Goal: Task Accomplishment & Management: Manage account settings

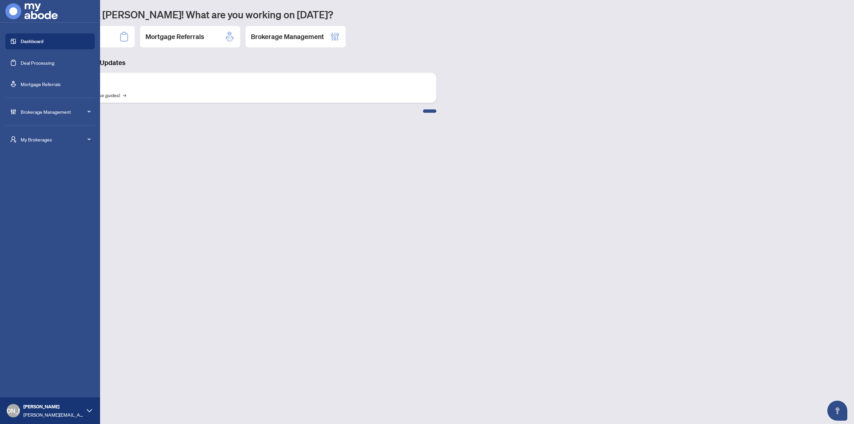
click at [46, 112] on span "Brokerage Management" at bounding box center [55, 111] width 69 height 7
click at [48, 211] on ul "Settings Overview Brokerage Profile & Branches Dashboard Settings Agent Types &…" at bounding box center [49, 190] width 89 height 131
click at [44, 221] on link "Manage Users" at bounding box center [29, 221] width 30 height 6
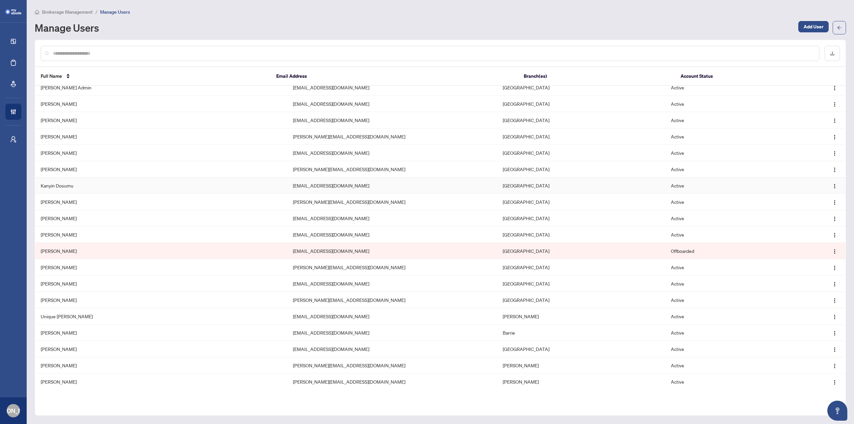
scroll to position [8, 0]
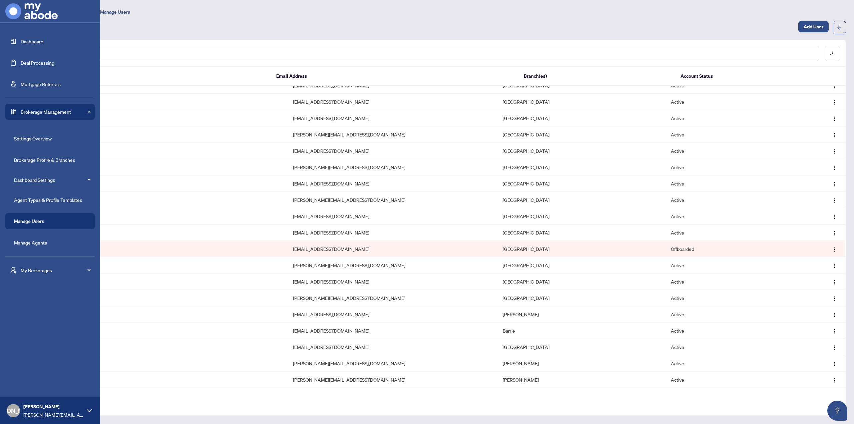
click at [40, 236] on ul "Settings Overview Brokerage Profile & Branches Dashboard Settings Agent Types &…" at bounding box center [49, 190] width 89 height 131
click at [41, 246] on link "Manage Agents" at bounding box center [30, 243] width 33 height 6
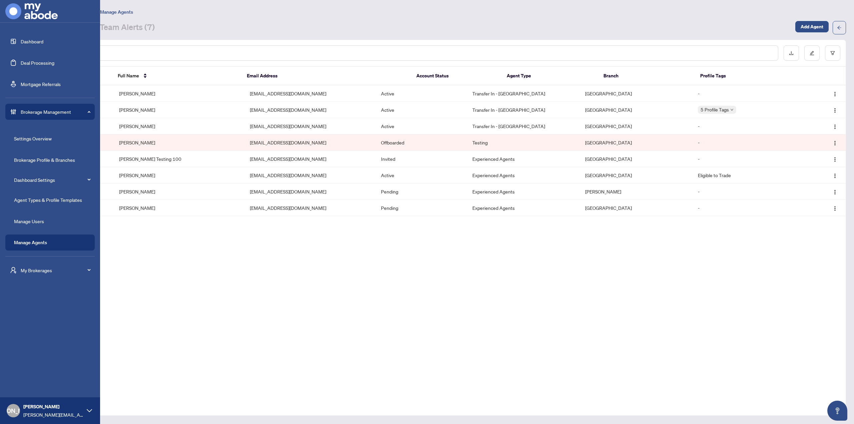
click at [30, 39] on link "Dashboard" at bounding box center [32, 41] width 23 height 6
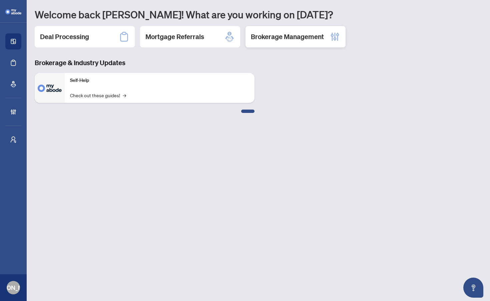
click at [286, 37] on h2 "Brokerage Management" at bounding box center [287, 36] width 73 height 9
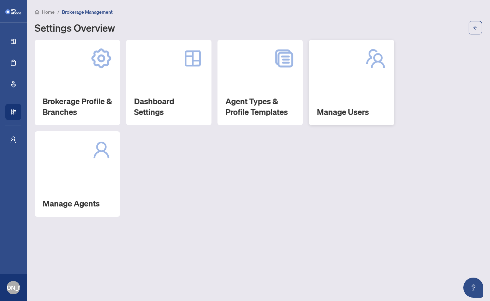
click at [341, 103] on div "Manage Users" at bounding box center [351, 82] width 85 height 85
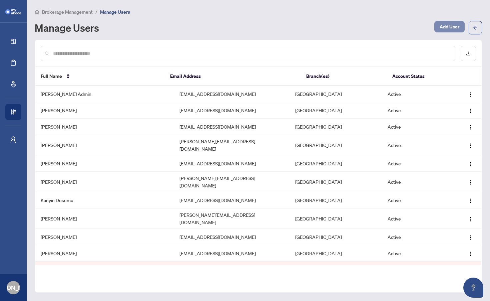
click at [446, 25] on span "Add User" at bounding box center [450, 26] width 20 height 11
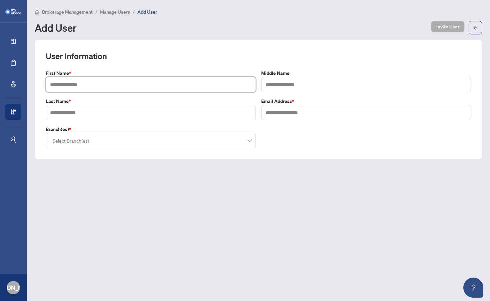
click at [155, 88] on input "text" at bounding box center [151, 84] width 210 height 15
type input "******"
type input "*******"
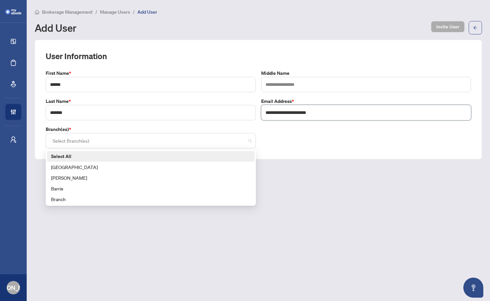
click at [249, 139] on div at bounding box center [151, 140] width 202 height 12
type input "**********"
click at [124, 156] on label "Select All" at bounding box center [151, 155] width 200 height 7
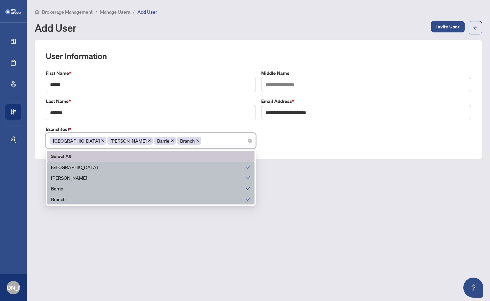
click at [351, 198] on main "**********" at bounding box center [258, 150] width 463 height 301
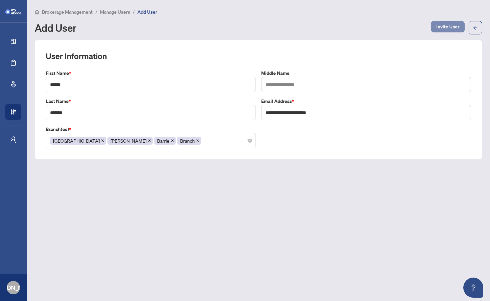
click at [446, 28] on span "Invite User" at bounding box center [447, 26] width 23 height 11
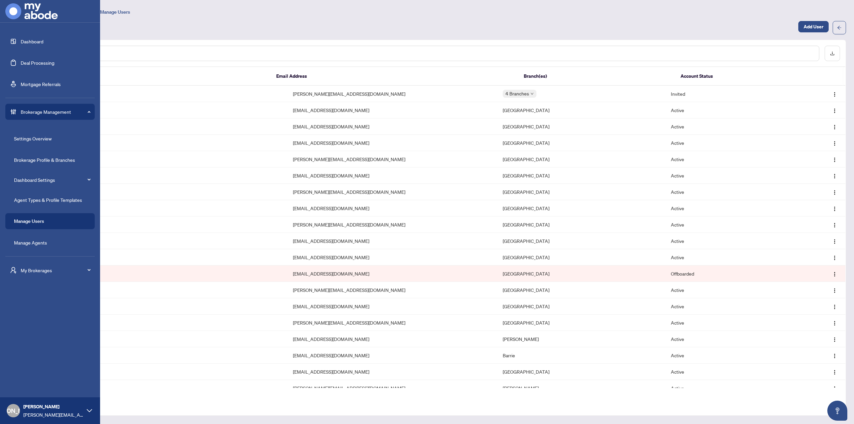
click at [45, 251] on ul "Settings Overview Brokerage Profile & Branches Dashboard Settings Agent Types &…" at bounding box center [49, 190] width 89 height 131
click at [44, 242] on link "Manage Agents" at bounding box center [30, 243] width 33 height 6
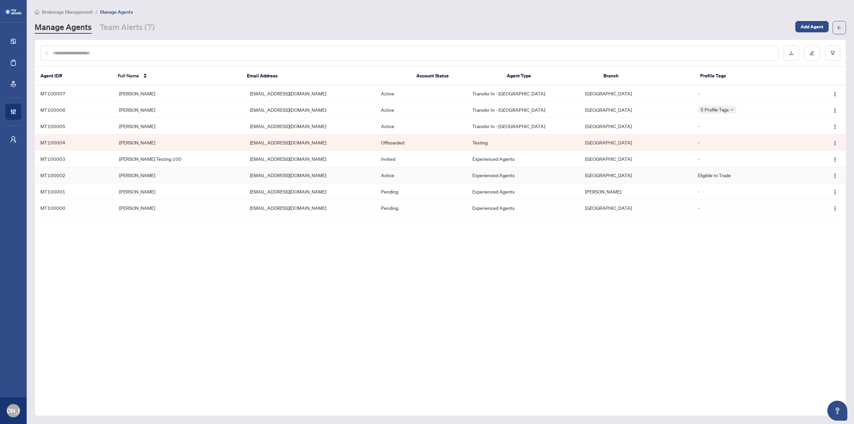
click at [210, 176] on td "[PERSON_NAME]" at bounding box center [179, 175] width 131 height 16
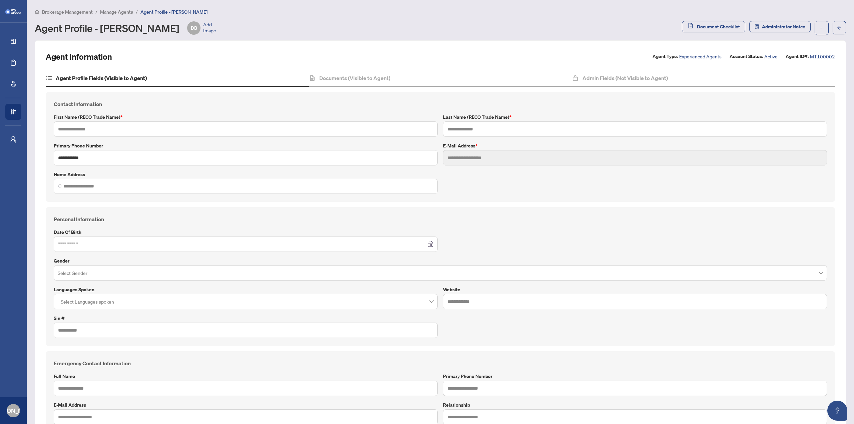
type input "********"
type input "*****"
type input "**********"
type input "*******"
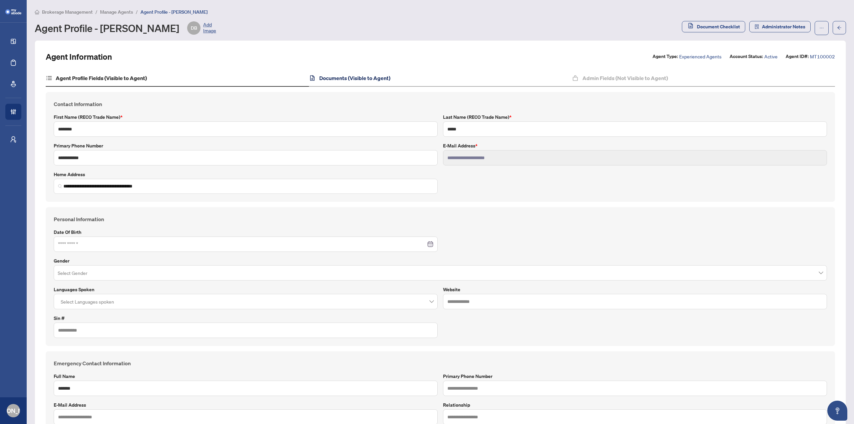
click at [350, 79] on h4 "Documents (Visible to Agent)" at bounding box center [354, 78] width 71 height 8
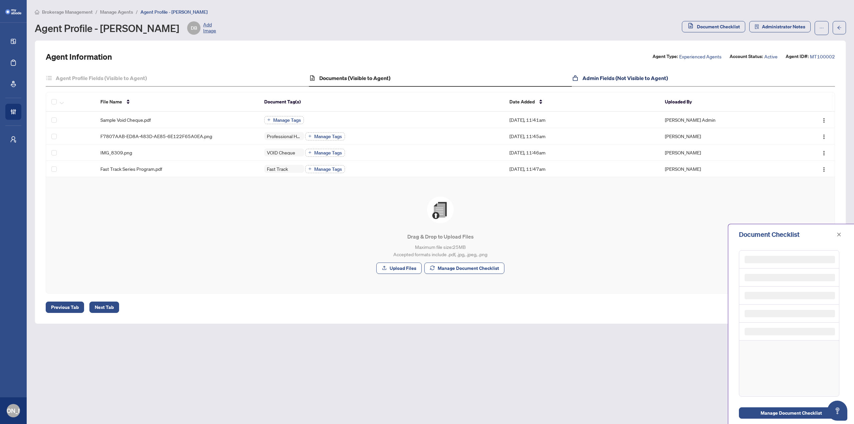
click at [611, 76] on h4 "Admin Fields (Not Visible to Agent)" at bounding box center [625, 78] width 85 height 8
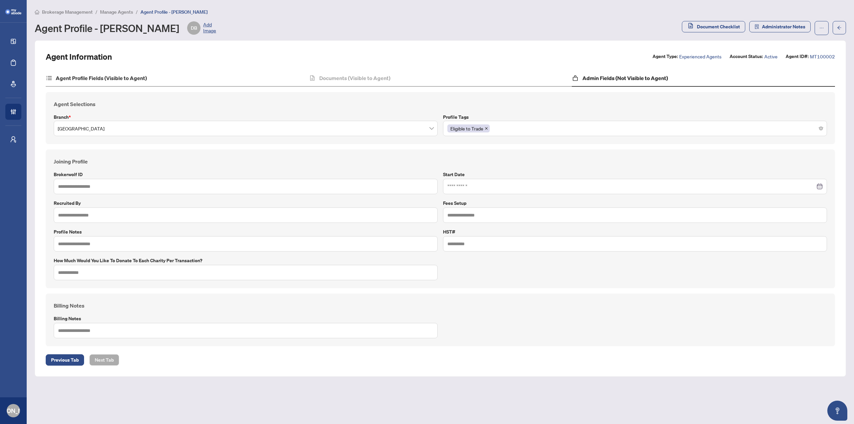
click at [171, 77] on div "Agent Profile Fields (Visible to Agent)" at bounding box center [177, 78] width 263 height 17
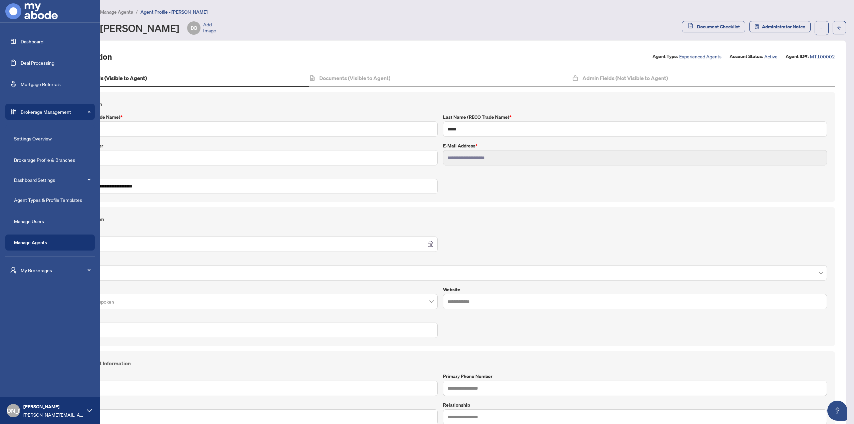
click at [39, 42] on link "Dashboard" at bounding box center [32, 41] width 23 height 6
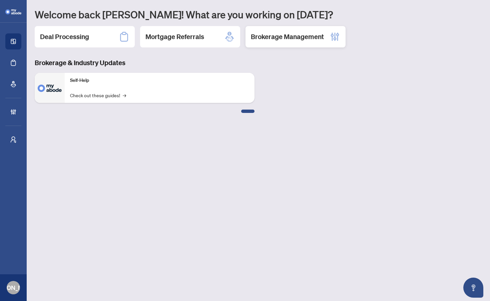
click at [287, 40] on h2 "Brokerage Management" at bounding box center [287, 36] width 73 height 9
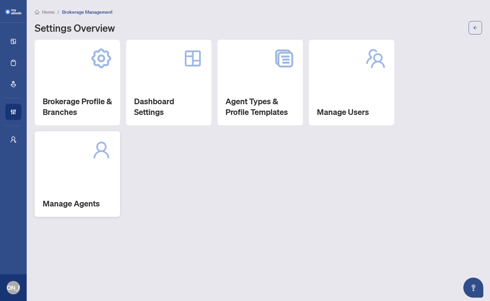
click at [67, 202] on h2 "Manage Agents" at bounding box center [77, 203] width 69 height 11
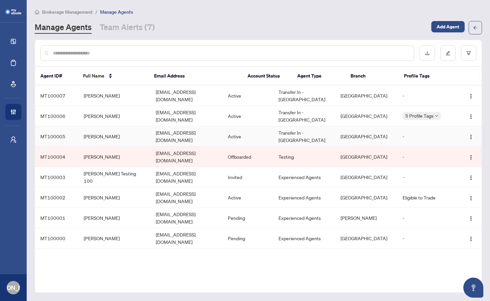
click at [101, 126] on td "[PERSON_NAME]" at bounding box center [114, 136] width 72 height 20
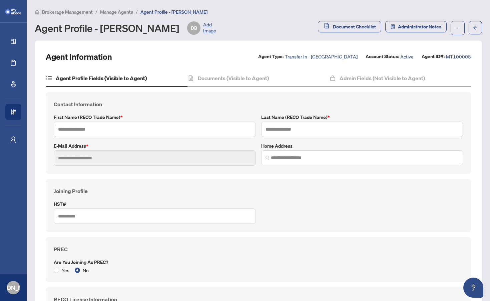
type input "********"
type input "*****"
type input "**********"
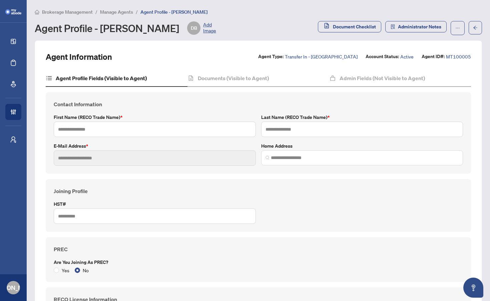
type input "*******"
type input "****"
type input "**********"
click at [455, 26] on icon "ellipsis" at bounding box center [457, 28] width 5 height 5
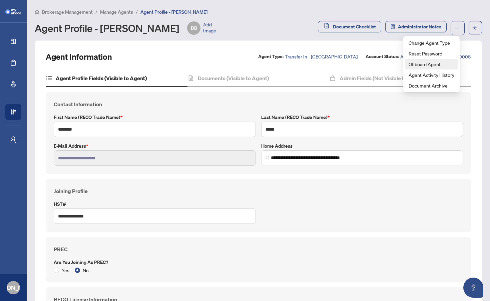
click at [421, 65] on span "Offboard Agent" at bounding box center [432, 63] width 46 height 7
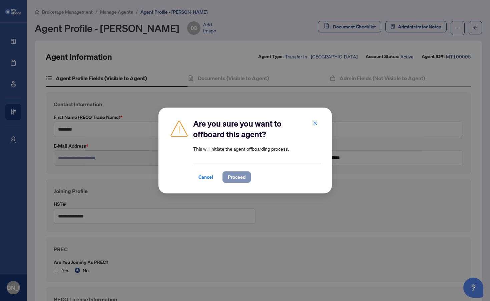
click at [236, 175] on span "Proceed" at bounding box center [237, 176] width 18 height 11
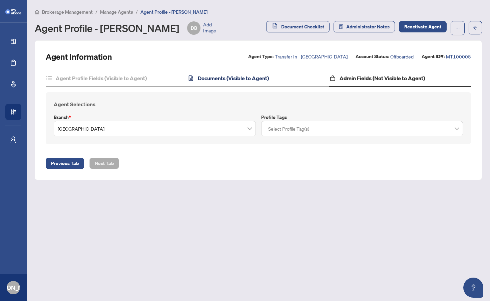
click at [227, 77] on h4 "Documents (Visible to Agent)" at bounding box center [233, 78] width 71 height 8
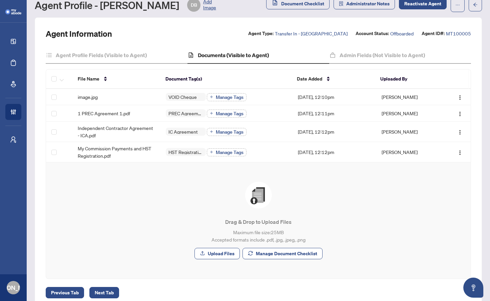
scroll to position [33, 0]
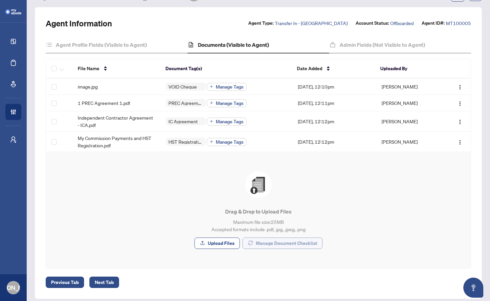
click at [274, 242] on span "Manage Document Checklist" at bounding box center [286, 243] width 61 height 11
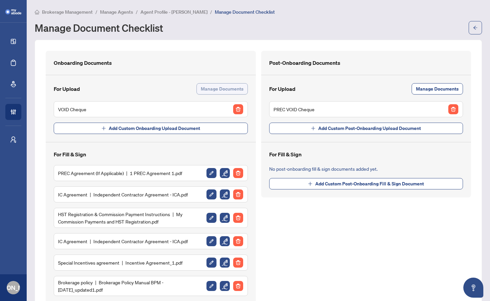
click at [220, 87] on span "Manage Documents" at bounding box center [222, 88] width 43 height 11
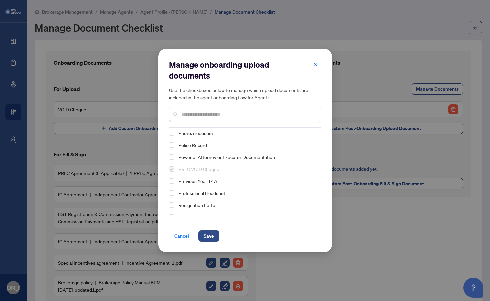
scroll to position [100, 0]
click at [171, 193] on span "Select Resignation Letter" at bounding box center [171, 192] width 5 height 5
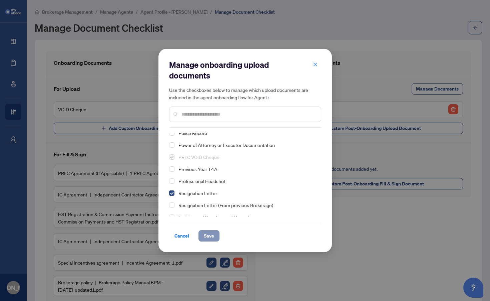
click at [209, 235] on span "Save" at bounding box center [209, 235] width 10 height 11
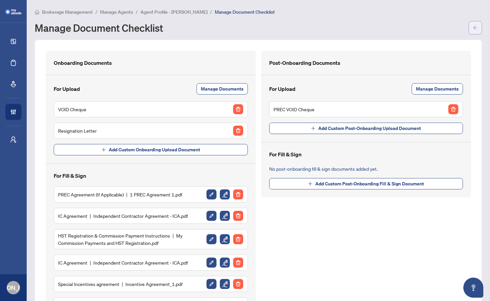
click at [473, 27] on icon "arrow-left" at bounding box center [475, 27] width 5 height 5
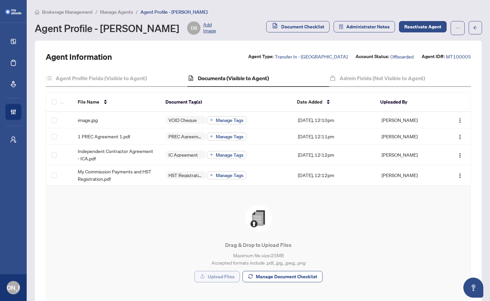
click at [213, 277] on span "Upload Files" at bounding box center [221, 276] width 27 height 11
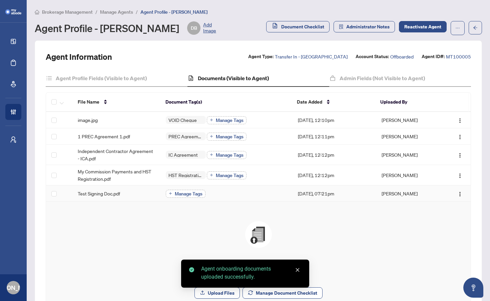
click at [184, 194] on span "Manage Tags" at bounding box center [189, 193] width 28 height 5
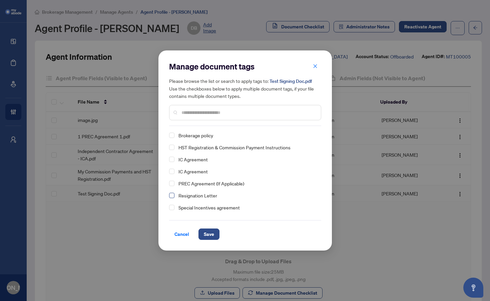
click at [172, 195] on span "Select Resignation Letter" at bounding box center [171, 195] width 5 height 5
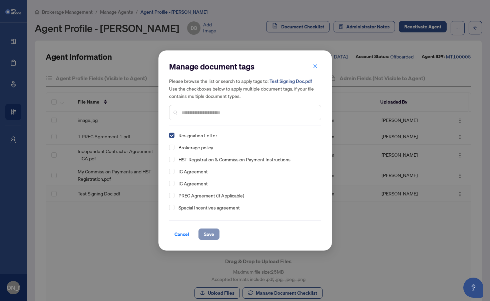
click at [214, 233] on button "Save" at bounding box center [209, 233] width 21 height 11
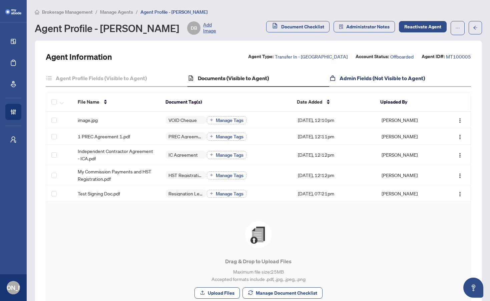
click at [369, 76] on h4 "Admin Fields (Not Visible to Agent)" at bounding box center [382, 78] width 85 height 8
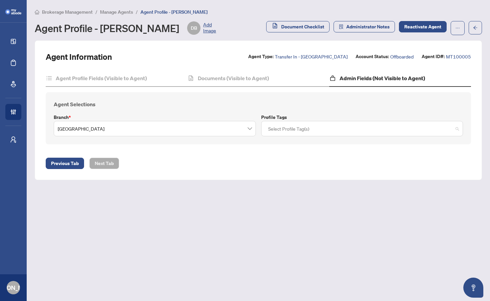
click at [344, 129] on div at bounding box center [363, 128] width 194 height 12
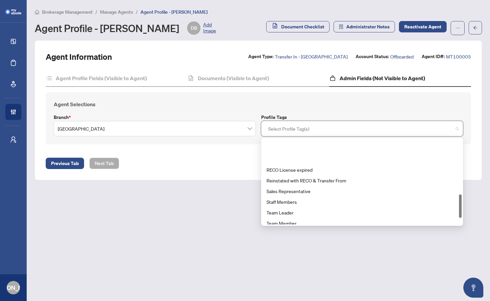
scroll to position [200, 0]
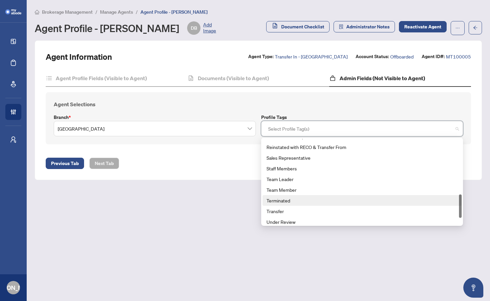
click at [278, 200] on div "Terminated" at bounding box center [363, 200] width 192 height 7
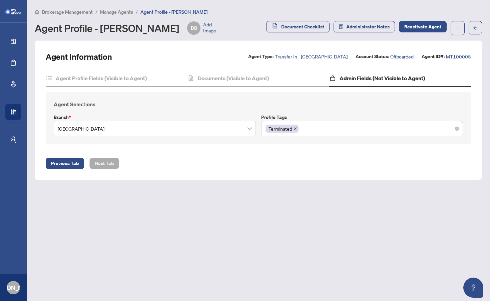
click at [351, 214] on main "Brokerage Management / Manage Agents / Agent Profile - [PERSON_NAME] Agent Prof…" at bounding box center [258, 150] width 463 height 301
drag, startPoint x: 297, startPoint y: 6, endPoint x: 522, endPoint y: 263, distance: 341.9
click at [490, 263] on html "Dashboard Deal Processing Mortgage Referrals Brokerage Management My Brokerages…" at bounding box center [245, 150] width 490 height 301
drag, startPoint x: 394, startPoint y: 13, endPoint x: 593, endPoint y: 180, distance: 259.9
click at [490, 180] on html "Dashboard Deal Processing Mortgage Referrals Brokerage Management My Brokerages…" at bounding box center [245, 150] width 490 height 301
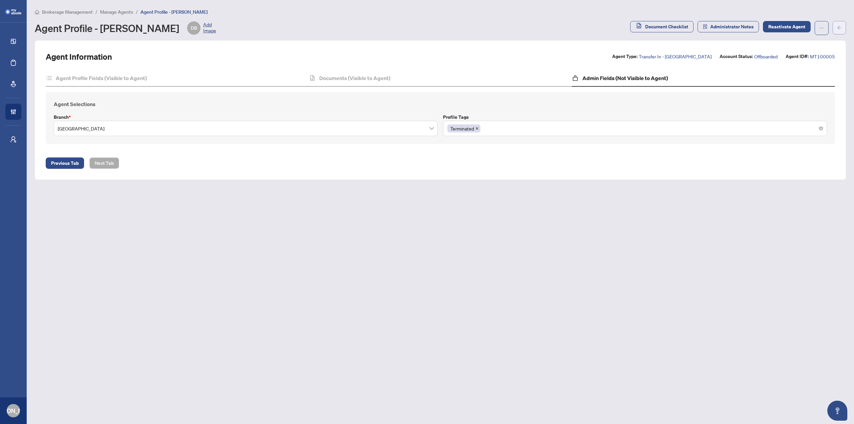
click at [834, 28] on button "button" at bounding box center [839, 27] width 13 height 13
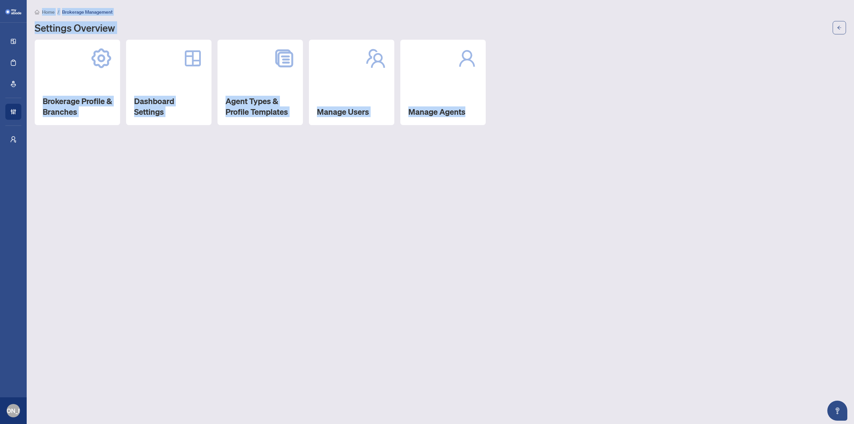
click at [728, 44] on div "Brokerage Profile & Branches Dashboard Settings Agent Types & Profile Templates…" at bounding box center [440, 82] width 811 height 85
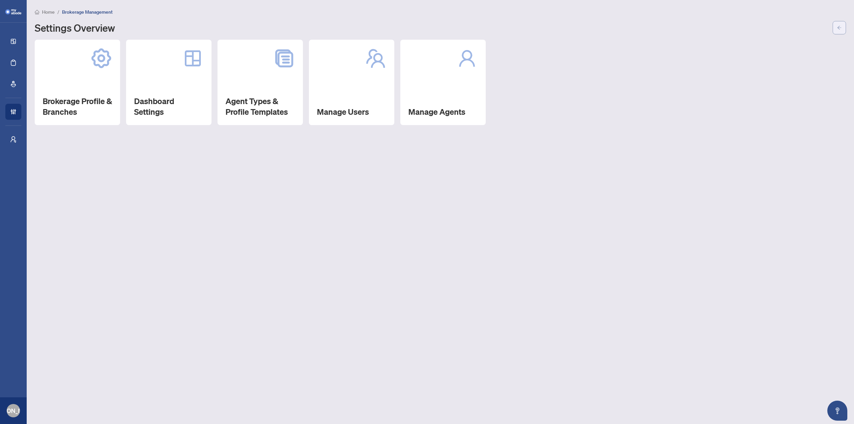
click at [838, 25] on icon "arrow-left" at bounding box center [839, 27] width 5 height 5
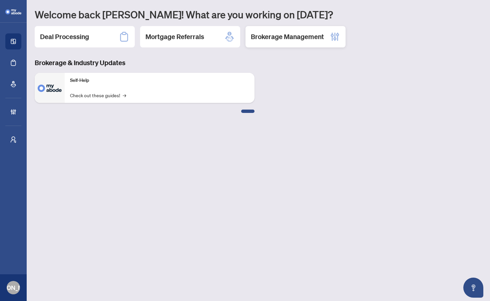
click at [289, 37] on h2 "Brokerage Management" at bounding box center [287, 36] width 73 height 9
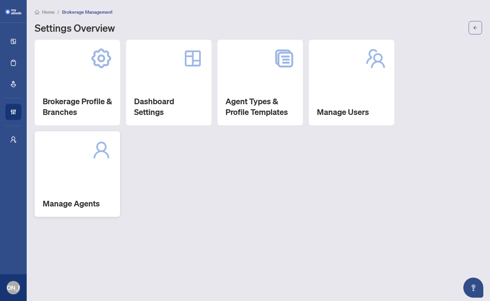
click at [67, 203] on h2 "Manage Agents" at bounding box center [77, 203] width 69 height 11
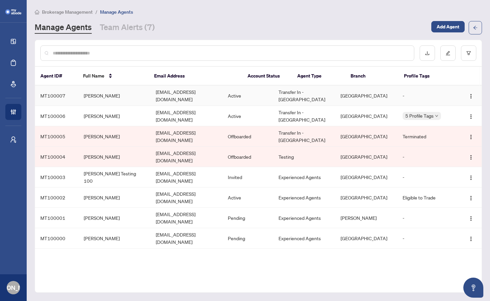
click at [121, 92] on td "[PERSON_NAME]" at bounding box center [114, 95] width 72 height 20
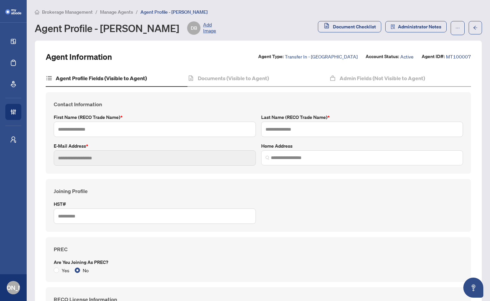
type input "********"
type input "*****"
type input "**********"
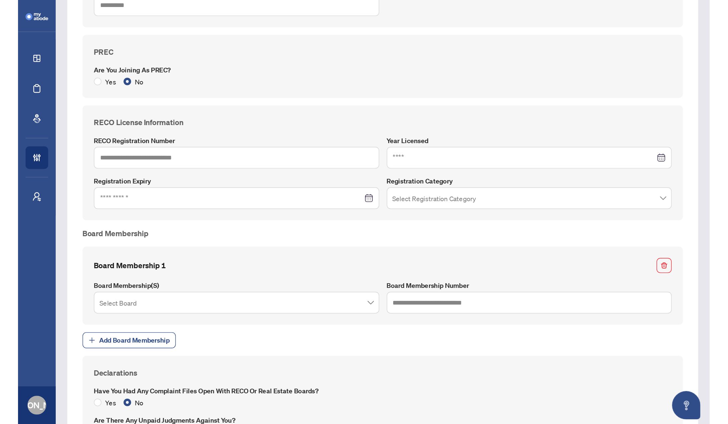
scroll to position [200, 0]
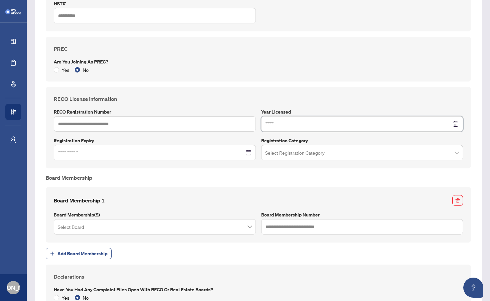
click at [403, 125] on input at bounding box center [359, 123] width 186 height 7
click at [168, 154] on input at bounding box center [151, 152] width 186 height 7
click at [127, 150] on input at bounding box center [151, 152] width 186 height 7
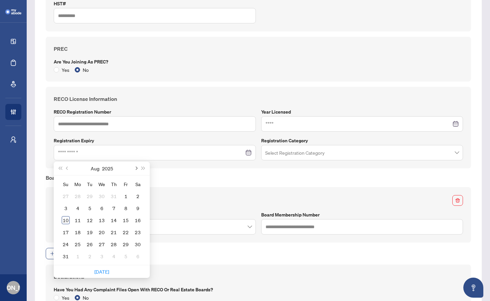
click at [135, 166] on span "Next month (PageDown)" at bounding box center [135, 167] width 3 height 3
click at [67, 167] on span "Previous month (PageUp)" at bounding box center [67, 167] width 3 height 3
click at [142, 168] on span "Next year (Control + right)" at bounding box center [143, 167] width 3 height 3
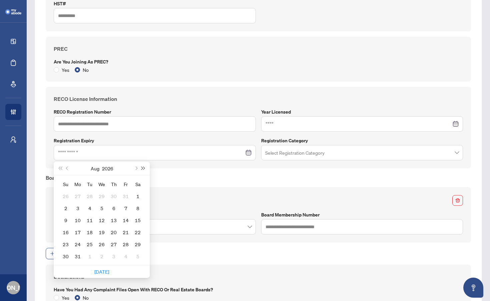
click at [142, 168] on span "Next year (Control + right)" at bounding box center [143, 167] width 3 height 3
type input "**********"
drag, startPoint x: 89, startPoint y: 208, endPoint x: 160, endPoint y: 210, distance: 70.8
click at [90, 207] on div "10" at bounding box center [90, 208] width 8 height 8
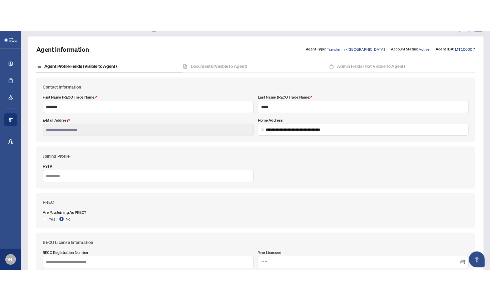
scroll to position [0, 0]
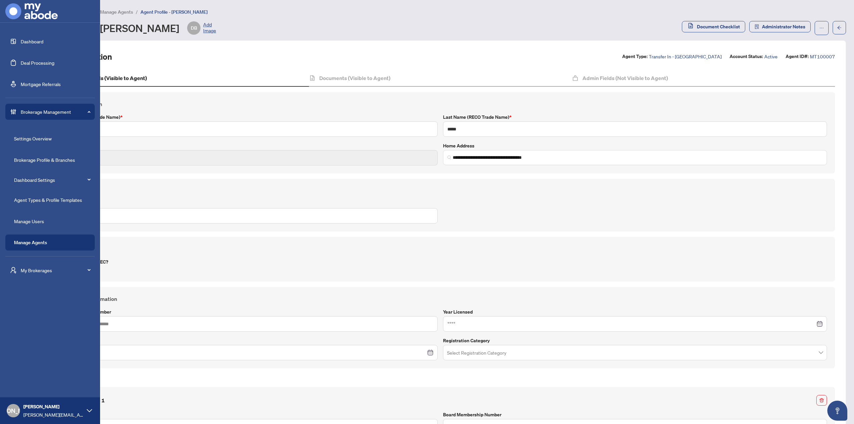
click at [21, 38] on link "Dashboard" at bounding box center [32, 41] width 23 height 6
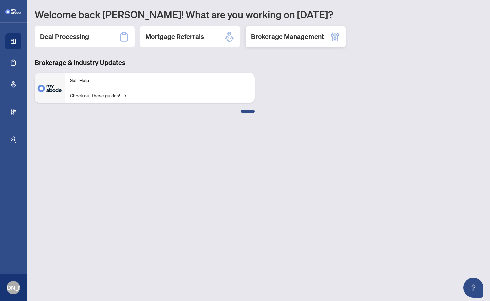
click at [287, 39] on h2 "Brokerage Management" at bounding box center [287, 36] width 73 height 9
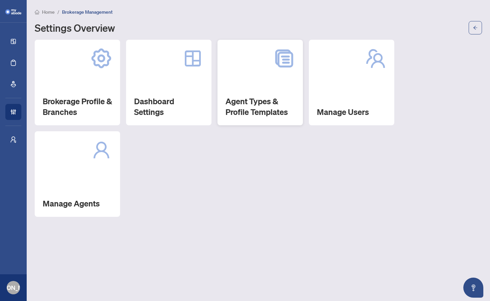
click at [251, 103] on h2 "Agent Types & Profile Templates" at bounding box center [260, 106] width 69 height 21
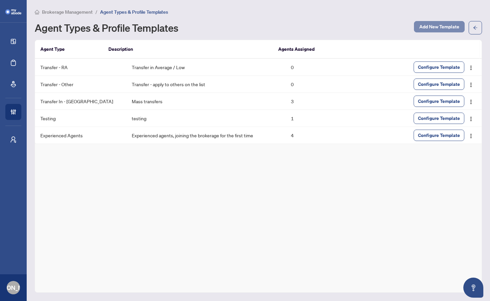
click at [436, 26] on span "Add New Template" at bounding box center [439, 26] width 40 height 11
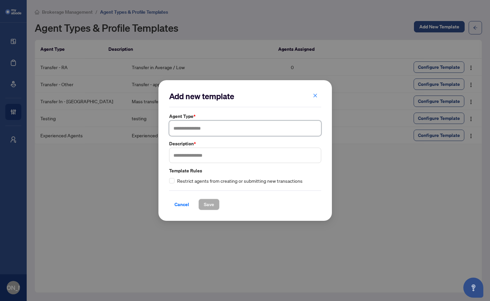
click at [204, 134] on input "text" at bounding box center [245, 127] width 152 height 15
type input "**********"
type input "****"
click at [208, 204] on span "Save" at bounding box center [209, 204] width 10 height 11
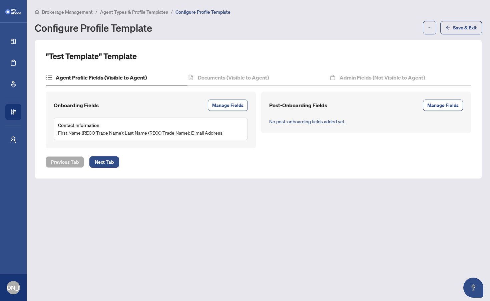
click at [229, 66] on div ""Test Template" Template Agent Profile Fields (Visible to Agent) Documents (Vis…" at bounding box center [258, 109] width 425 height 117
click at [226, 105] on span "Manage Fields" at bounding box center [227, 105] width 31 height 11
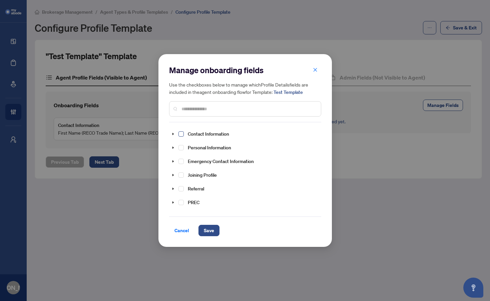
click at [183, 133] on span "Select Contact Information" at bounding box center [180, 133] width 5 height 5
click at [181, 148] on span "Select Personal Information" at bounding box center [180, 147] width 5 height 5
click at [211, 230] on span "Save" at bounding box center [209, 230] width 10 height 11
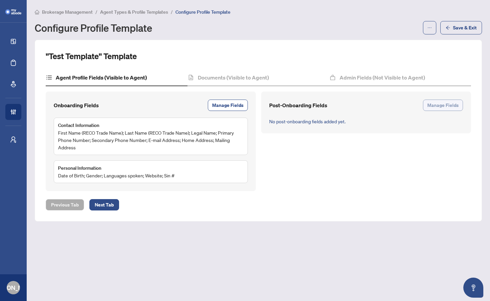
click at [442, 105] on span "Manage Fields" at bounding box center [442, 105] width 31 height 11
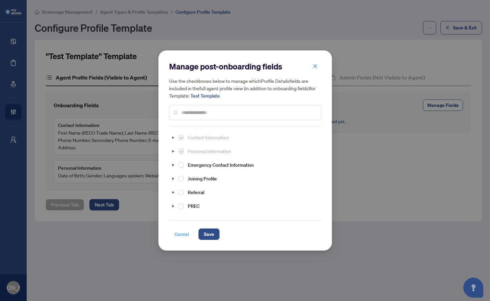
click at [182, 234] on span "Cancel" at bounding box center [181, 234] width 15 height 11
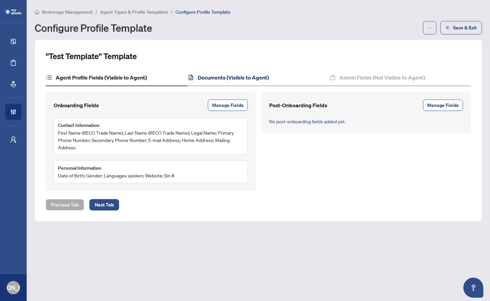
click at [227, 77] on h4 "Documents (Visible to Agent)" at bounding box center [233, 77] width 71 height 8
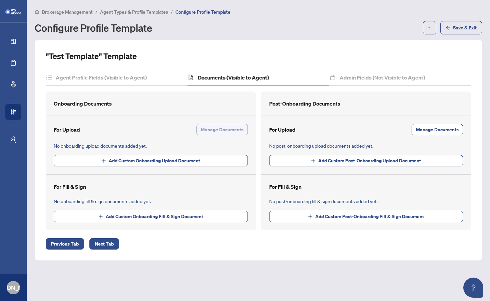
click at [218, 128] on span "Manage Documents" at bounding box center [222, 129] width 43 height 11
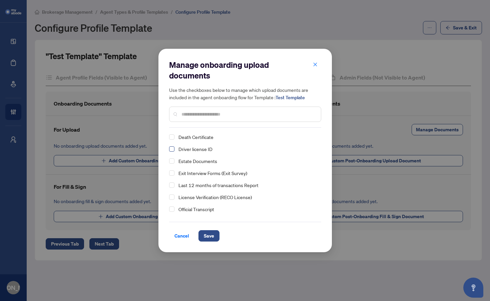
click at [172, 149] on span "Select Driver license ID" at bounding box center [171, 148] width 5 height 5
click at [209, 236] on span "Save" at bounding box center [209, 235] width 10 height 11
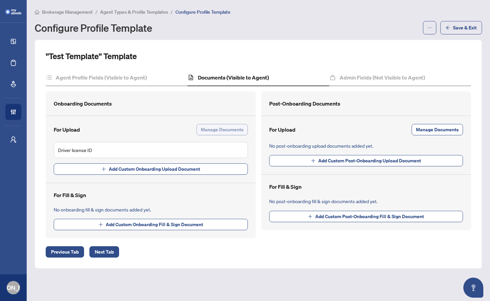
click at [223, 132] on span "Manage Documents" at bounding box center [222, 129] width 43 height 11
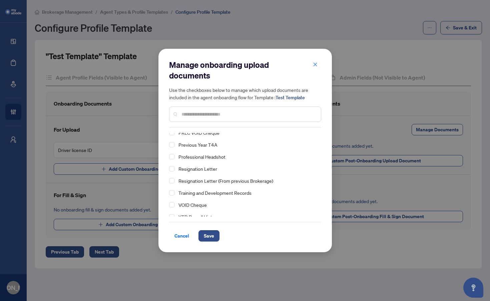
scroll to position [130, 0]
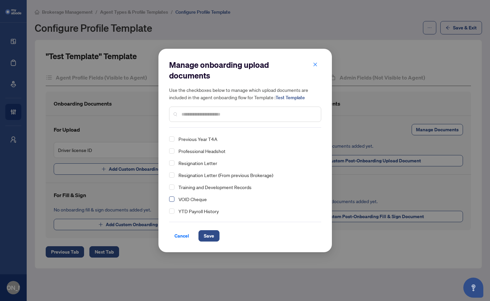
click at [172, 199] on span "Select VOID Cheque" at bounding box center [171, 198] width 5 height 5
click at [215, 231] on button "Save" at bounding box center [209, 235] width 21 height 11
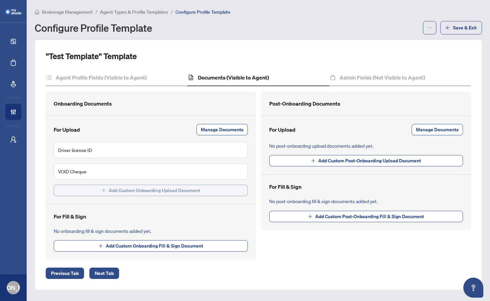
click at [140, 189] on span "Add Custom Onboarding Upload Document" at bounding box center [154, 190] width 91 height 11
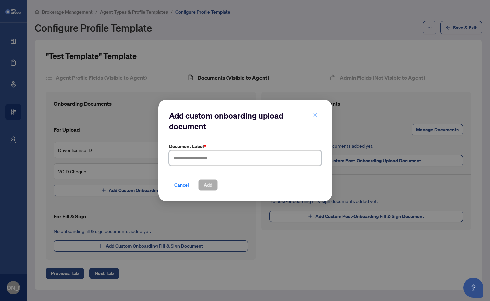
click at [231, 158] on input "text" at bounding box center [245, 157] width 152 height 15
type input "****"
click at [209, 185] on span "Add" at bounding box center [208, 184] width 9 height 11
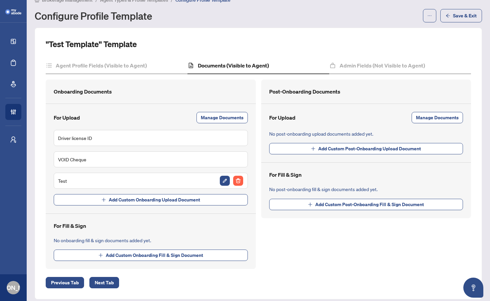
scroll to position [18, 0]
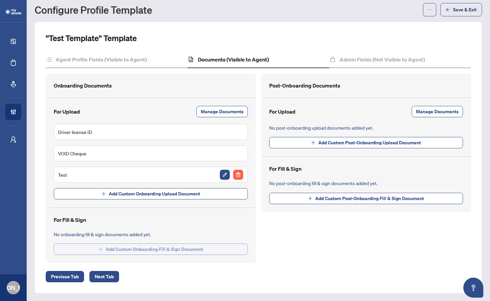
click at [143, 249] on span "Add Custom Onboarding Fill & Sign Document" at bounding box center [154, 249] width 97 height 11
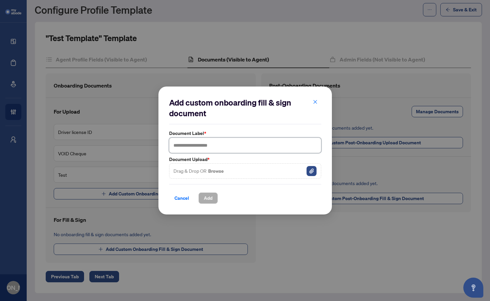
click at [217, 146] on input "text" at bounding box center [245, 144] width 152 height 15
click at [216, 171] on button "Browse" at bounding box center [216, 170] width 17 height 9
click at [211, 198] on span "Add" at bounding box center [208, 198] width 9 height 11
click at [199, 143] on input "****" at bounding box center [245, 144] width 152 height 15
type input "*******"
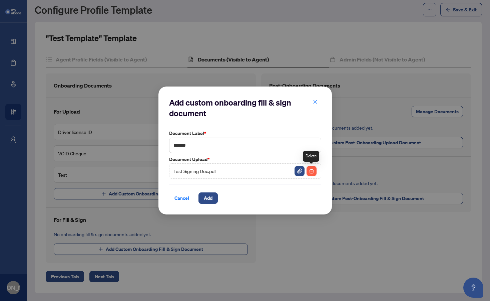
click at [312, 173] on img "button" at bounding box center [312, 171] width 10 height 10
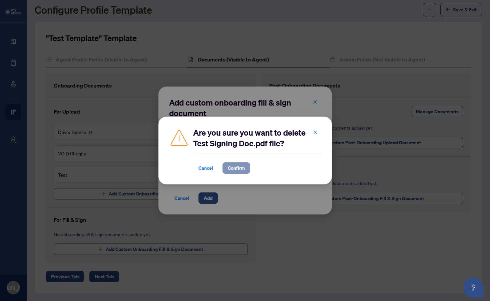
click at [238, 167] on span "Confirm" at bounding box center [236, 167] width 17 height 11
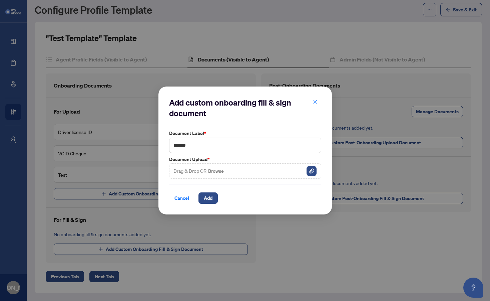
click at [214, 170] on button "Browse" at bounding box center [216, 170] width 17 height 9
click at [209, 198] on span "Add" at bounding box center [208, 198] width 9 height 11
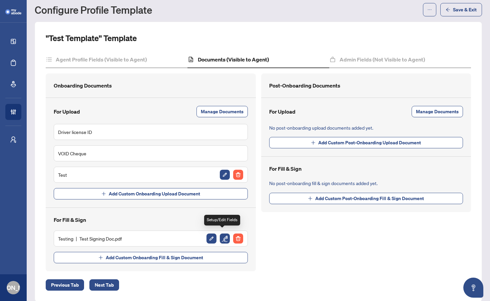
scroll to position [26, 0]
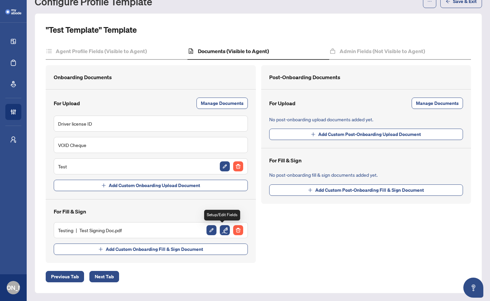
click at [222, 229] on img "button" at bounding box center [225, 230] width 10 height 10
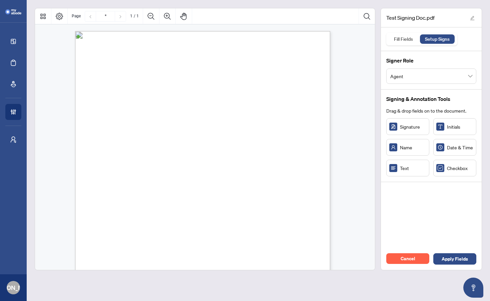
click at [440, 51] on div "Signer Role Agent" at bounding box center [431, 70] width 101 height 38
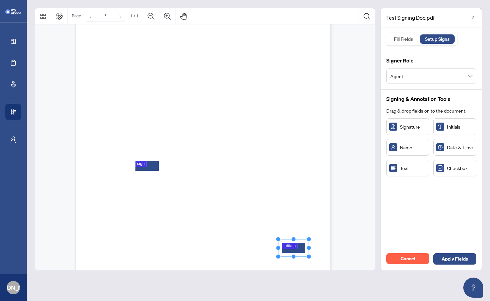
drag, startPoint x: 290, startPoint y: 244, endPoint x: 295, endPoint y: 247, distance: 6.3
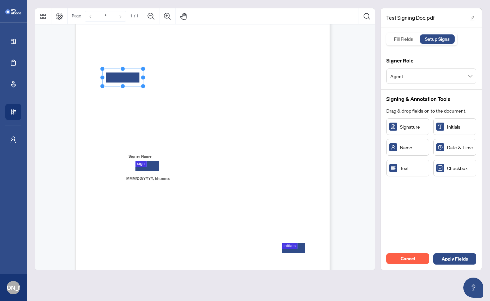
drag, startPoint x: 403, startPoint y: 172, endPoint x: 122, endPoint y: 77, distance: 296.1
click at [401, 38] on div "Fill Fields" at bounding box center [403, 38] width 26 height 9
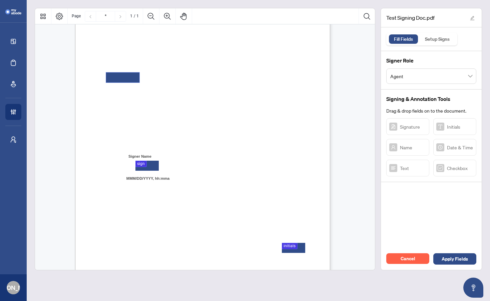
click at [111, 76] on textarea "01K2B5RJHAEBRHXZ54D0SFJKKC" at bounding box center [122, 77] width 33 height 10
click at [450, 259] on span "Apply Fields" at bounding box center [455, 258] width 26 height 11
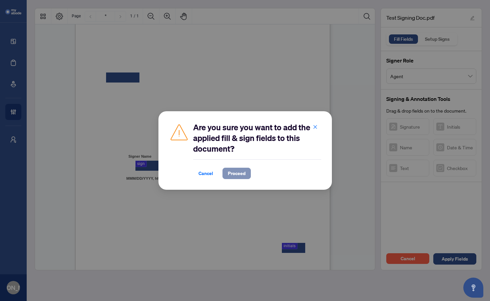
click at [238, 171] on span "Proceed" at bounding box center [237, 173] width 18 height 11
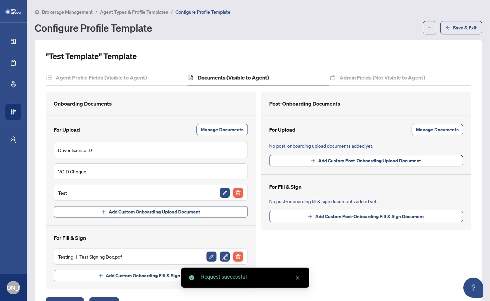
click at [357, 102] on div "Post-Onboarding Documents" at bounding box center [366, 103] width 194 height 8
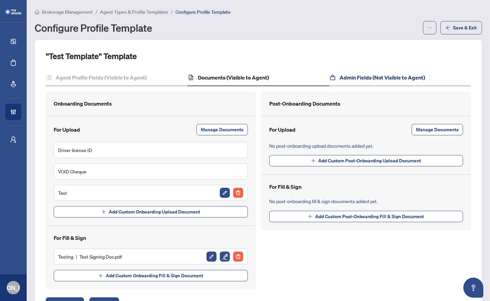
click at [369, 76] on h4 "Admin Fields (Not Visible to Agent)" at bounding box center [382, 77] width 85 height 8
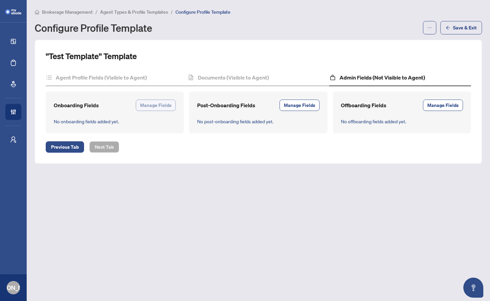
click at [152, 104] on span "Manage Fields" at bounding box center [155, 105] width 31 height 11
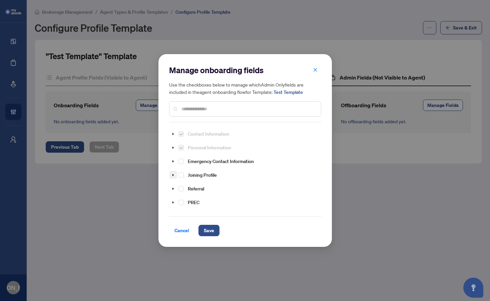
click at [172, 174] on icon "caret-down" at bounding box center [172, 175] width 1 height 2
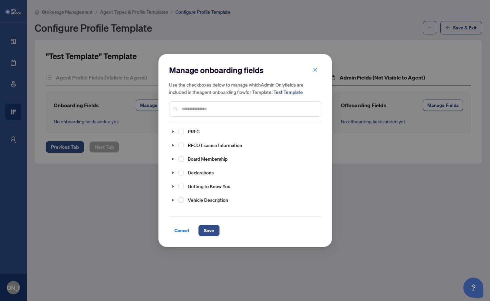
scroll to position [267, 0]
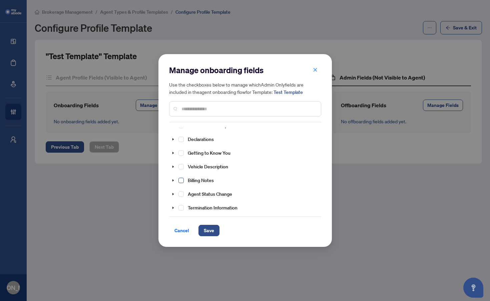
click at [181, 182] on span "Select Billing Notes" at bounding box center [180, 179] width 5 height 5
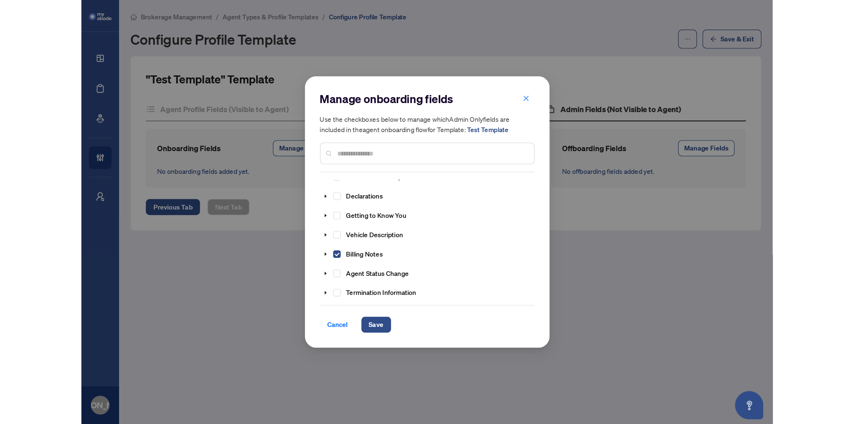
scroll to position [274, 0]
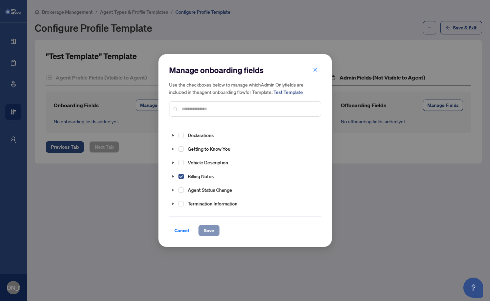
click at [212, 230] on span "Save" at bounding box center [209, 230] width 10 height 11
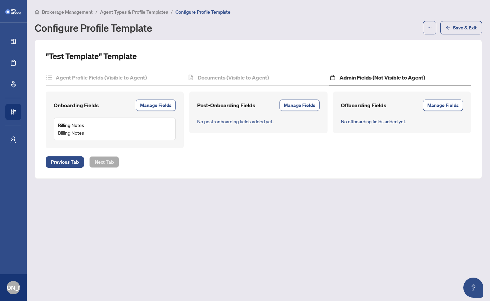
click at [256, 102] on div "Post-Onboarding Fields Manage Fields" at bounding box center [258, 104] width 122 height 11
click at [393, 102] on div "Offboarding Fields Manage Fields" at bounding box center [402, 104] width 122 height 11
click at [460, 26] on span "Save & Exit" at bounding box center [465, 27] width 24 height 11
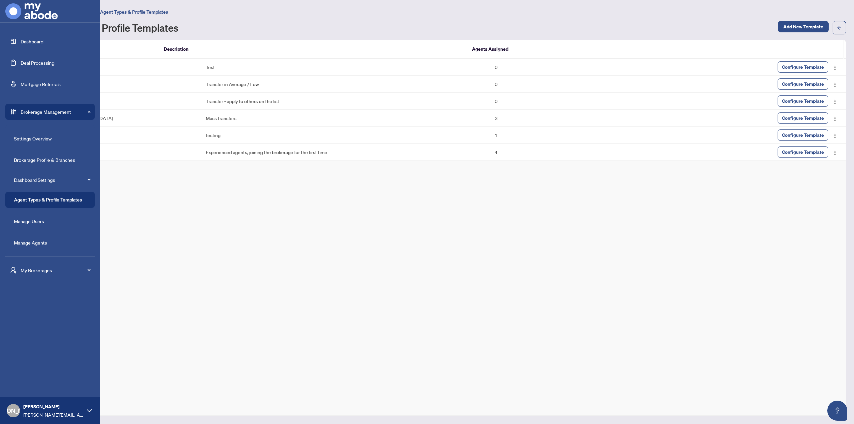
click at [21, 44] on link "Dashboard" at bounding box center [32, 41] width 23 height 6
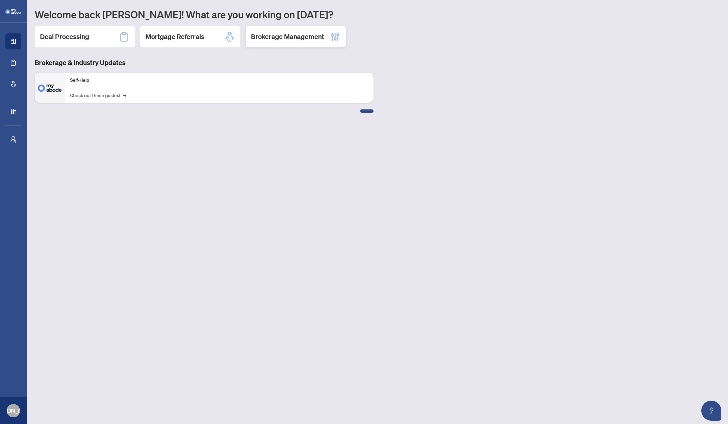
click at [284, 37] on h2 "Brokerage Management" at bounding box center [287, 36] width 73 height 9
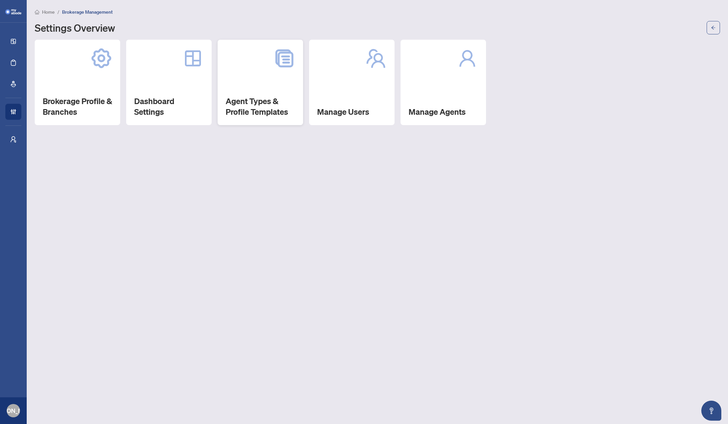
click at [254, 103] on h2 "Agent Types & Profile Templates" at bounding box center [260, 106] width 69 height 21
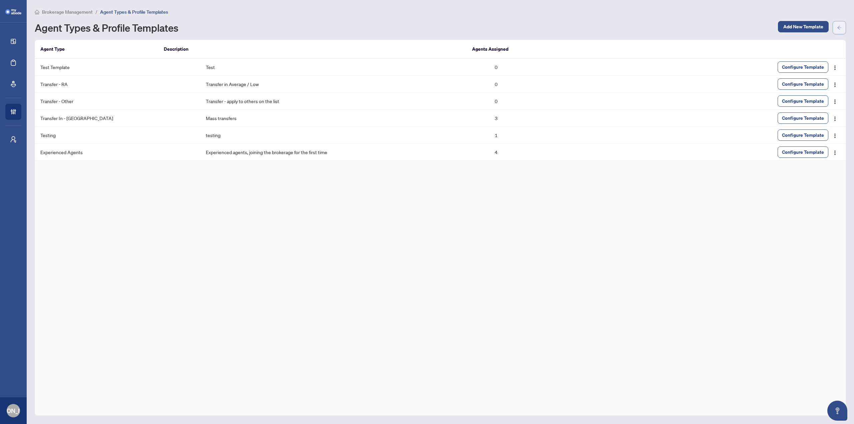
click at [844, 23] on button "button" at bounding box center [839, 27] width 13 height 13
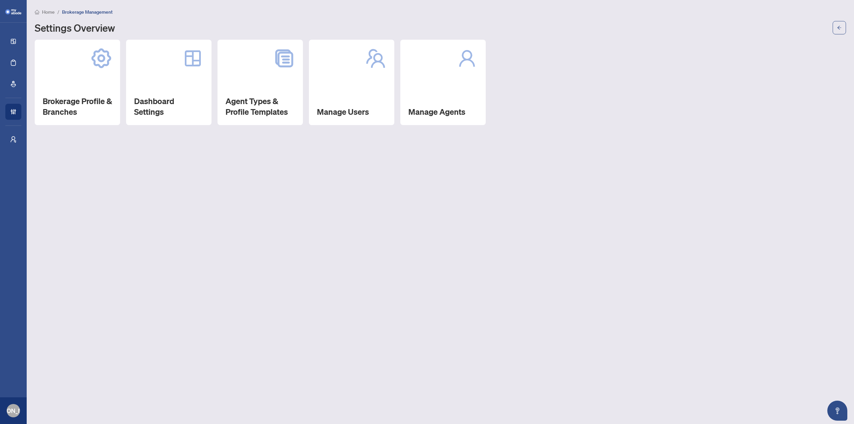
click at [844, 23] on button "button" at bounding box center [839, 27] width 13 height 13
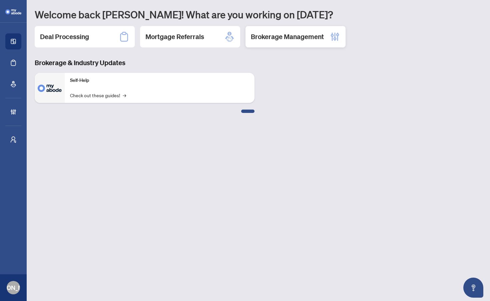
click at [288, 37] on h2 "Brokerage Management" at bounding box center [287, 36] width 73 height 9
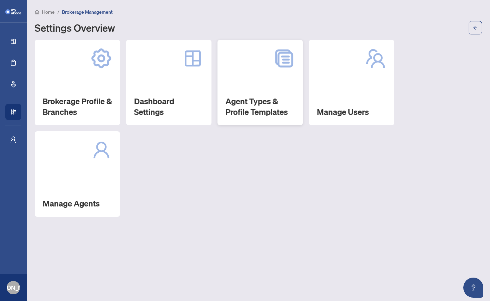
click at [253, 103] on h2 "Agent Types & Profile Templates" at bounding box center [260, 106] width 69 height 21
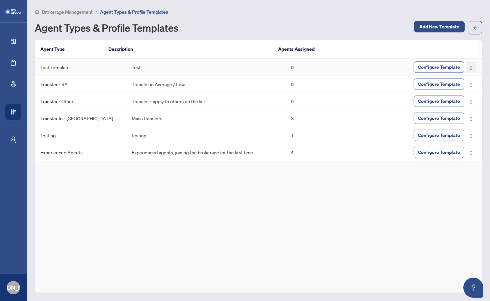
click at [470, 67] on img "button" at bounding box center [470, 67] width 5 height 5
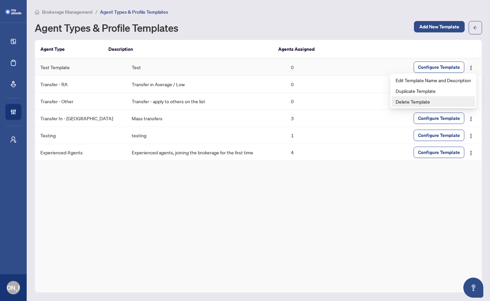
click at [409, 102] on span "Delete Template" at bounding box center [433, 101] width 75 height 7
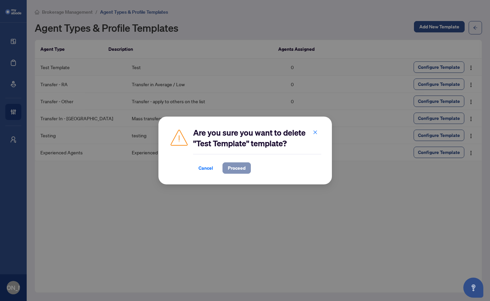
click at [237, 167] on span "Proceed" at bounding box center [237, 167] width 18 height 11
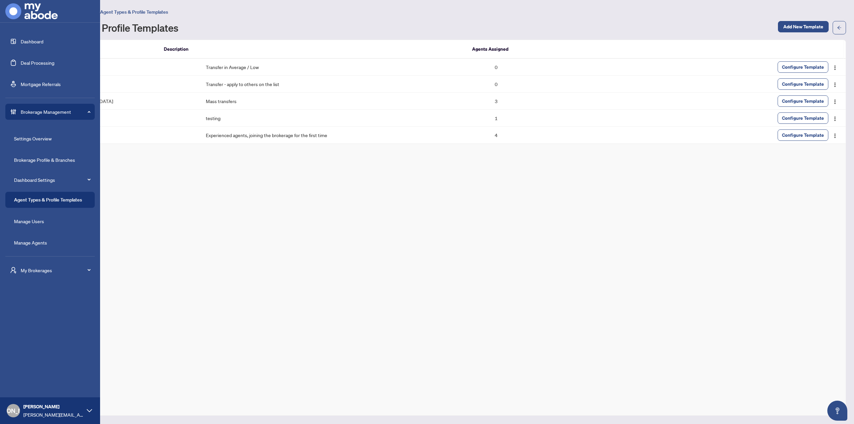
click at [21, 38] on link "Dashboard" at bounding box center [32, 41] width 23 height 6
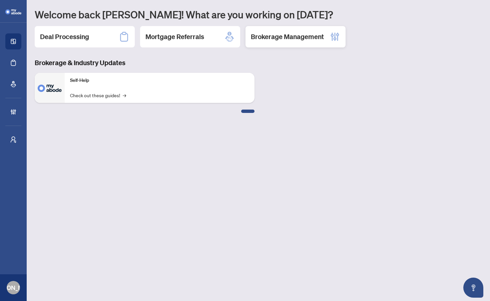
click at [284, 37] on h2 "Brokerage Management" at bounding box center [287, 36] width 73 height 9
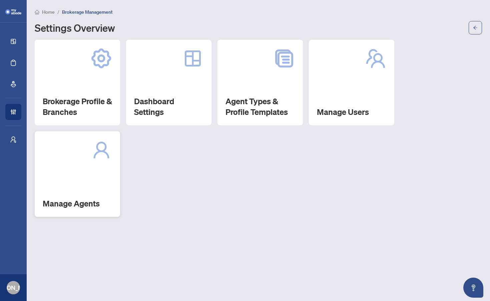
click at [69, 202] on h2 "Manage Agents" at bounding box center [77, 203] width 69 height 11
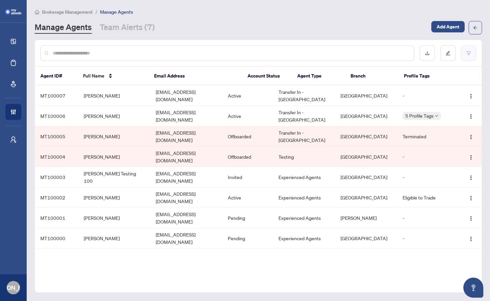
click at [469, 53] on icon "filter" at bounding box center [468, 53] width 5 height 5
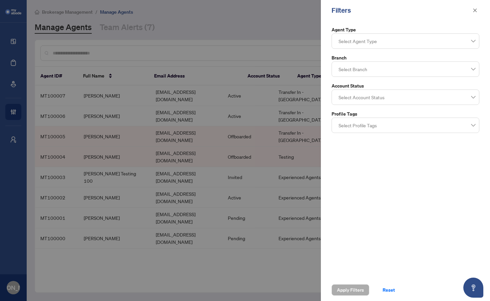
click at [403, 39] on div at bounding box center [405, 41] width 139 height 12
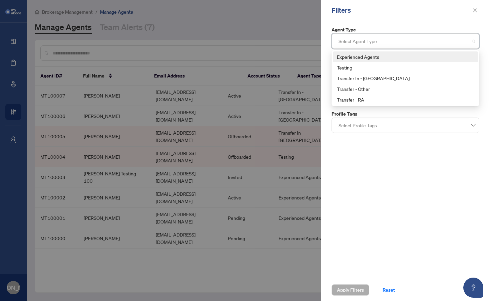
click at [383, 58] on div "Experienced Agents" at bounding box center [405, 56] width 137 height 7
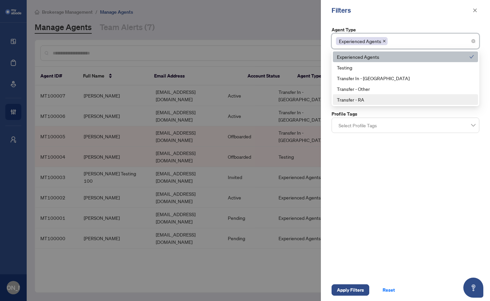
click at [411, 164] on div "Agent Type Experienced Agents 6 7 Experienced Agents Testing Transfer In - TP T…" at bounding box center [405, 150] width 169 height 258
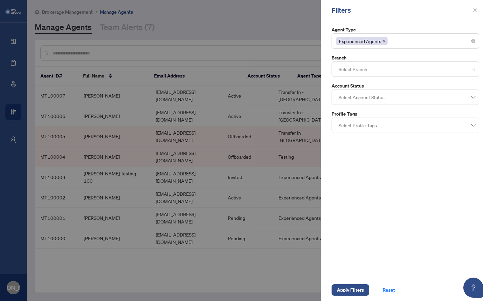
click at [387, 71] on div at bounding box center [405, 69] width 139 height 12
click at [387, 190] on div "Agent Type Experienced Agents 6 7 Experienced Agents Testing Transfer In - TP T…" at bounding box center [405, 150] width 169 height 258
click at [370, 101] on div at bounding box center [405, 97] width 139 height 12
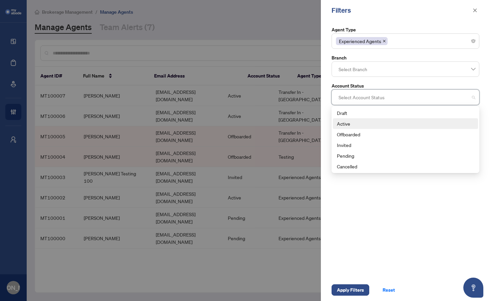
click at [355, 124] on div "Active" at bounding box center [405, 123] width 137 height 7
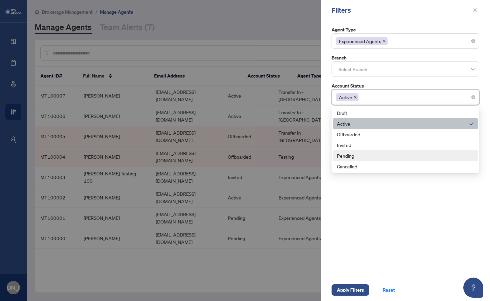
click at [354, 153] on div "Pending" at bounding box center [405, 155] width 137 height 7
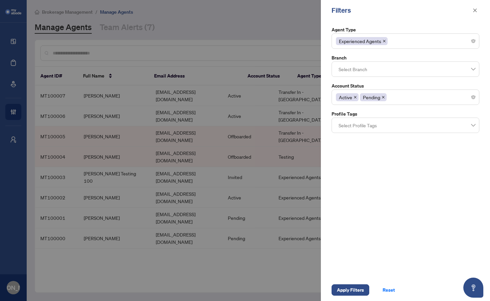
click at [380, 221] on div "Agent Type Experienced Agents 6 7 Experienced Agents Testing Transfer In - TP T…" at bounding box center [405, 150] width 169 height 258
click at [351, 290] on span "Apply Filters" at bounding box center [350, 289] width 27 height 11
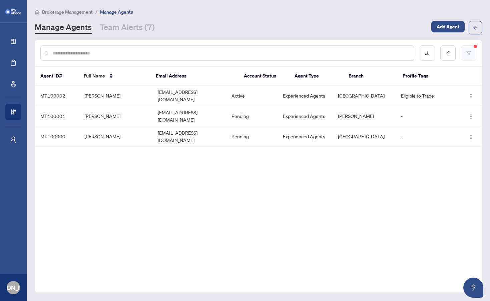
click at [469, 53] on icon "filter" at bounding box center [468, 53] width 5 height 5
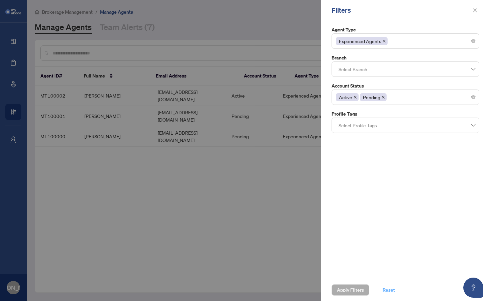
click at [389, 290] on span "Reset" at bounding box center [389, 289] width 12 height 11
